Goal: Navigation & Orientation: Find specific page/section

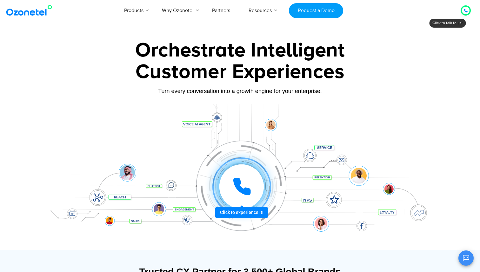
click at [250, 214] on div at bounding box center [241, 186] width 59 height 59
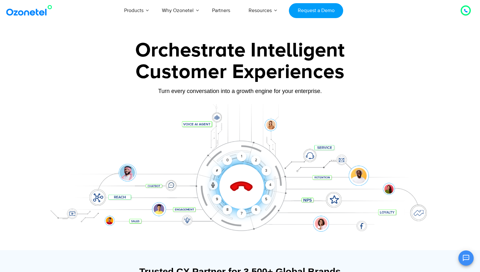
click at [462, 8] on div at bounding box center [466, 11] width 8 height 8
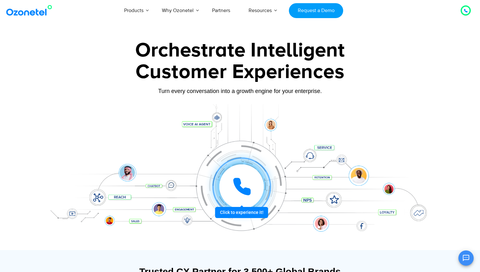
click at [465, 12] on div at bounding box center [465, 11] width 4 height 8
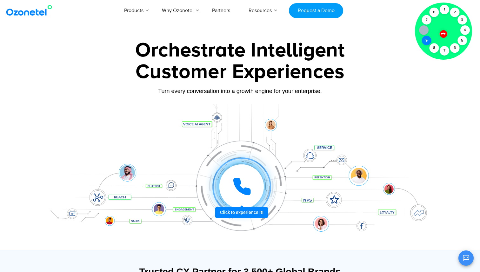
click at [427, 42] on div "9" at bounding box center [426, 41] width 10 height 10
click at [446, 53] on div "7" at bounding box center [444, 51] width 10 height 10
click at [443, 33] on icon at bounding box center [443, 33] width 4 height 4
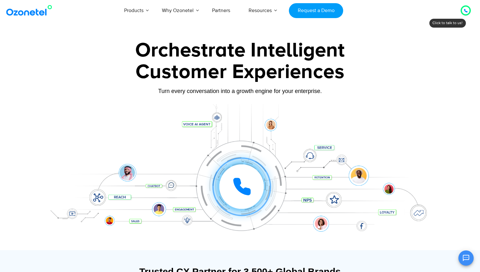
click at [240, 186] on icon at bounding box center [242, 187] width 16 height 16
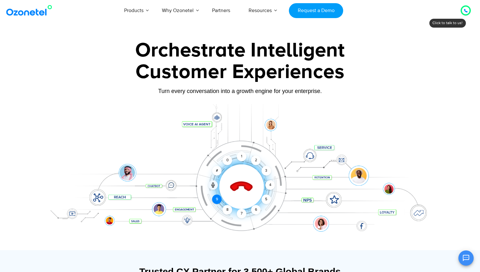
click at [217, 200] on div "9" at bounding box center [217, 199] width 10 height 10
click at [242, 187] on icon at bounding box center [241, 186] width 27 height 27
